Goal: Task Accomplishment & Management: Manage account settings

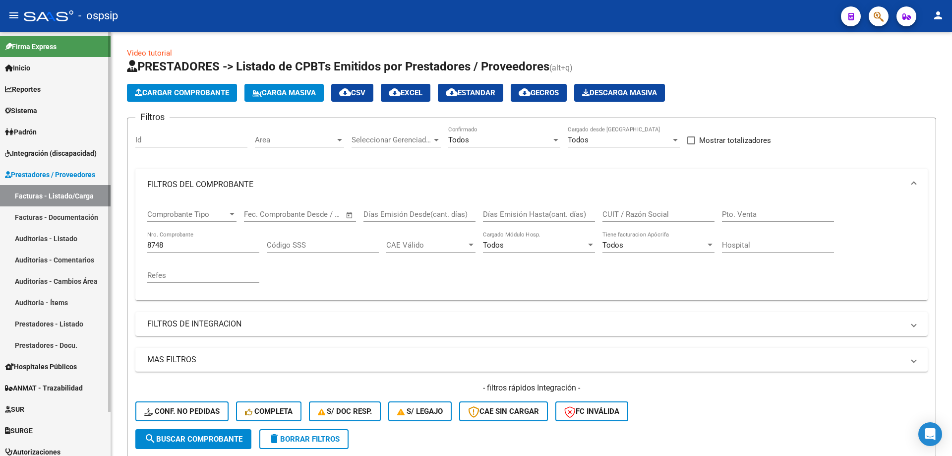
scroll to position [138, 0]
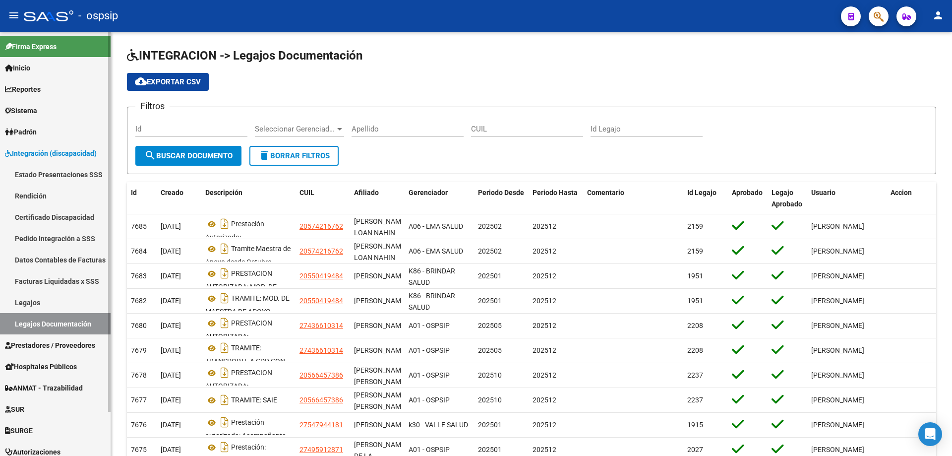
click at [25, 299] on link "Legajos" at bounding box center [55, 302] width 111 height 21
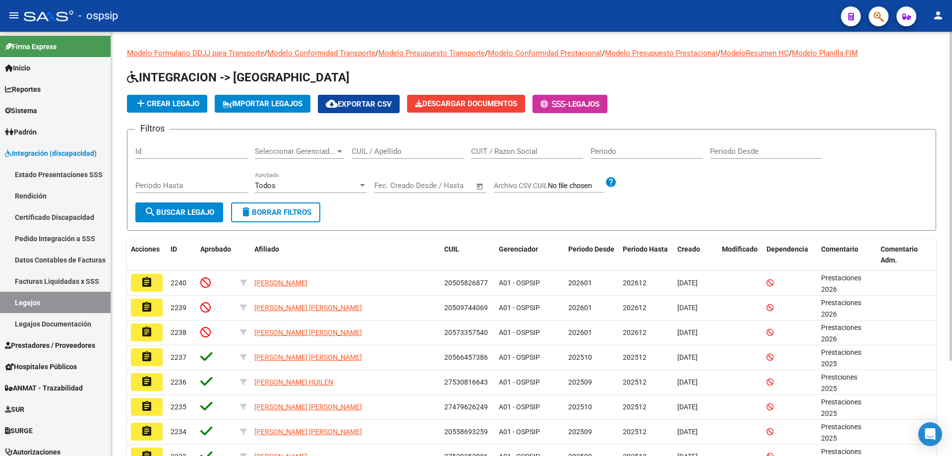
click at [375, 152] on input "CUIL / Apellido" at bounding box center [408, 151] width 112 height 9
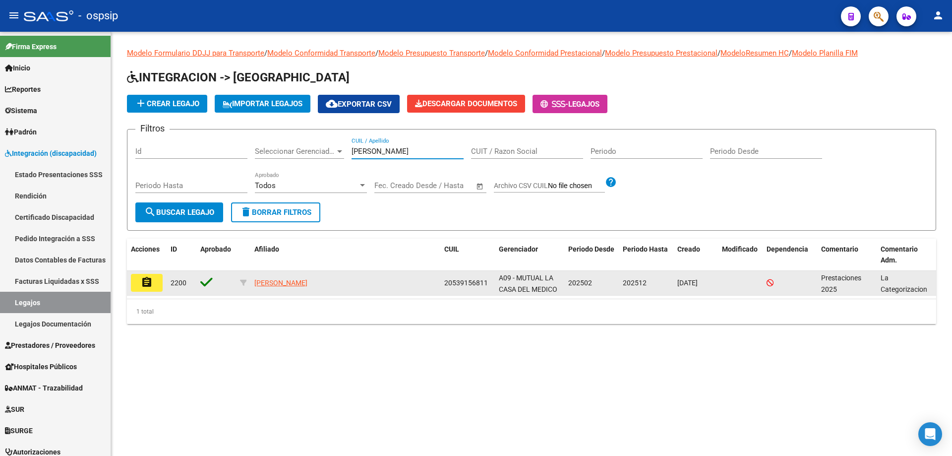
type input "[PERSON_NAME]"
click at [145, 285] on mat-icon "assignment" at bounding box center [147, 282] width 12 height 12
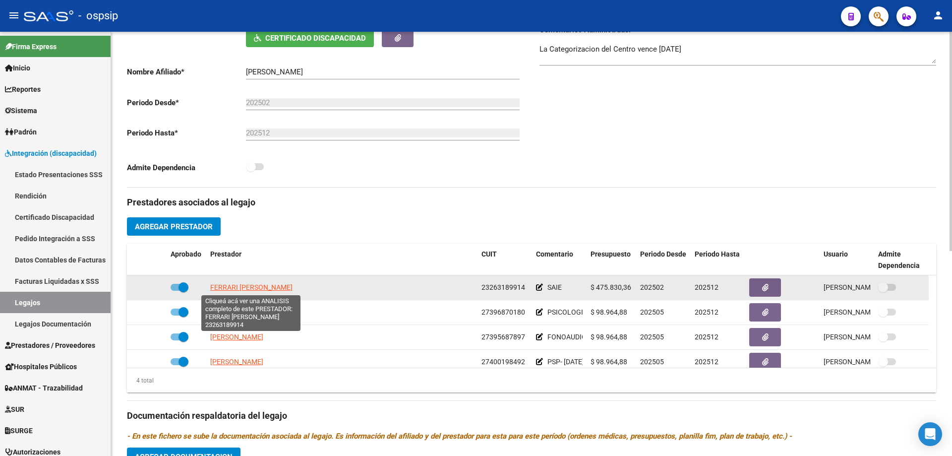
click at [257, 288] on span "FERRARI [PERSON_NAME]" at bounding box center [251, 287] width 82 height 8
type textarea "23263189914"
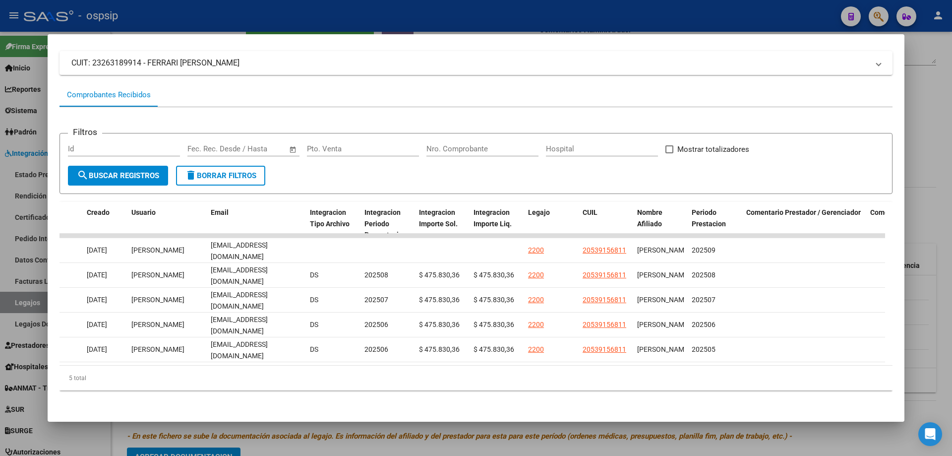
scroll to position [0, 1110]
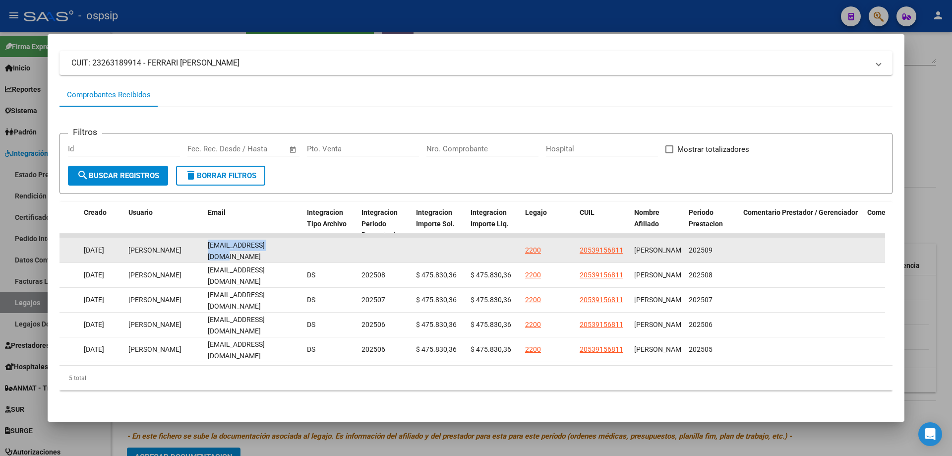
drag, startPoint x: 206, startPoint y: 245, endPoint x: 292, endPoint y: 250, distance: 85.4
click at [292, 250] on datatable-body-cell "[EMAIL_ADDRESS][DOMAIN_NAME]" at bounding box center [253, 250] width 99 height 24
copy span "[EMAIL_ADDRESS][DOMAIN_NAME]"
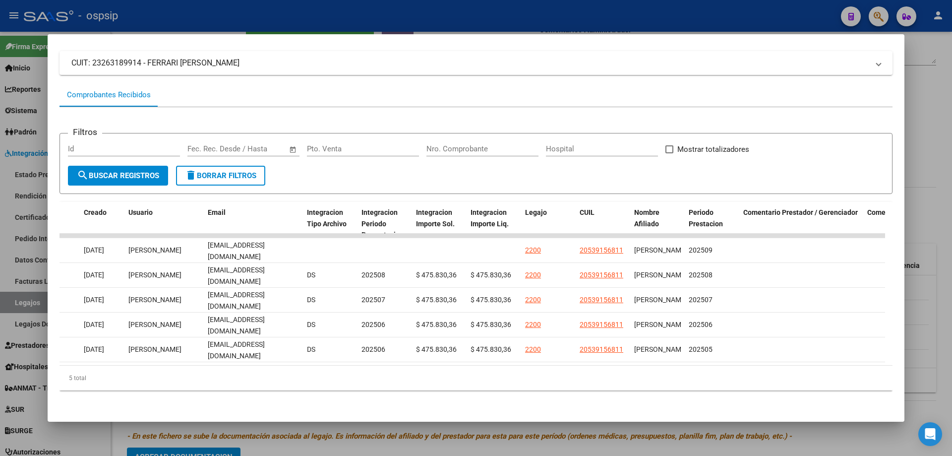
click at [841, 445] on div at bounding box center [476, 228] width 952 height 456
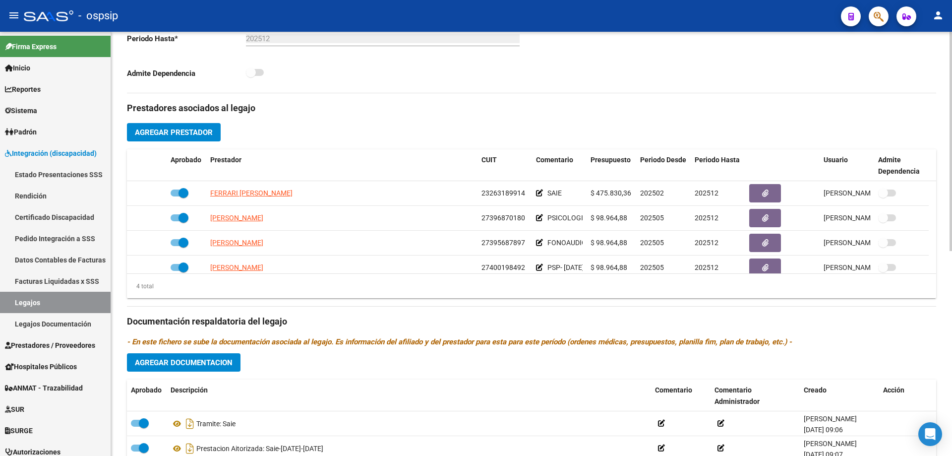
scroll to position [397, 0]
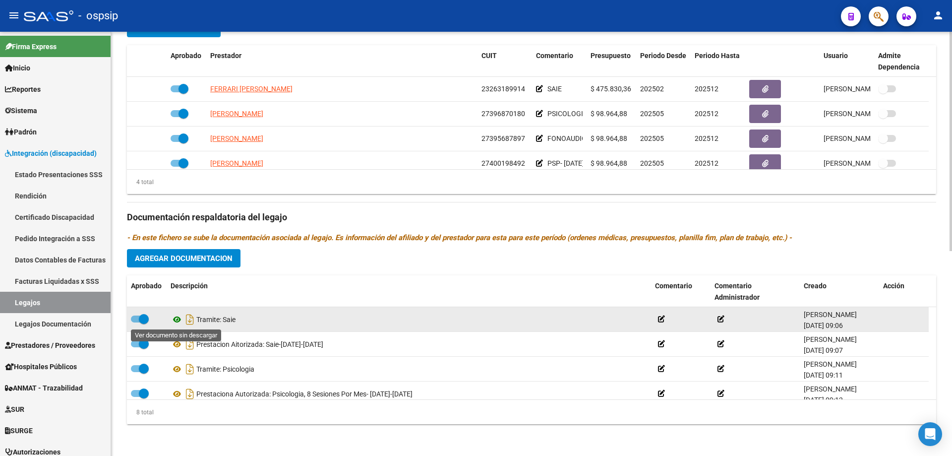
click at [178, 318] on icon at bounding box center [177, 319] width 13 height 12
